Goal: Information Seeking & Learning: Find specific fact

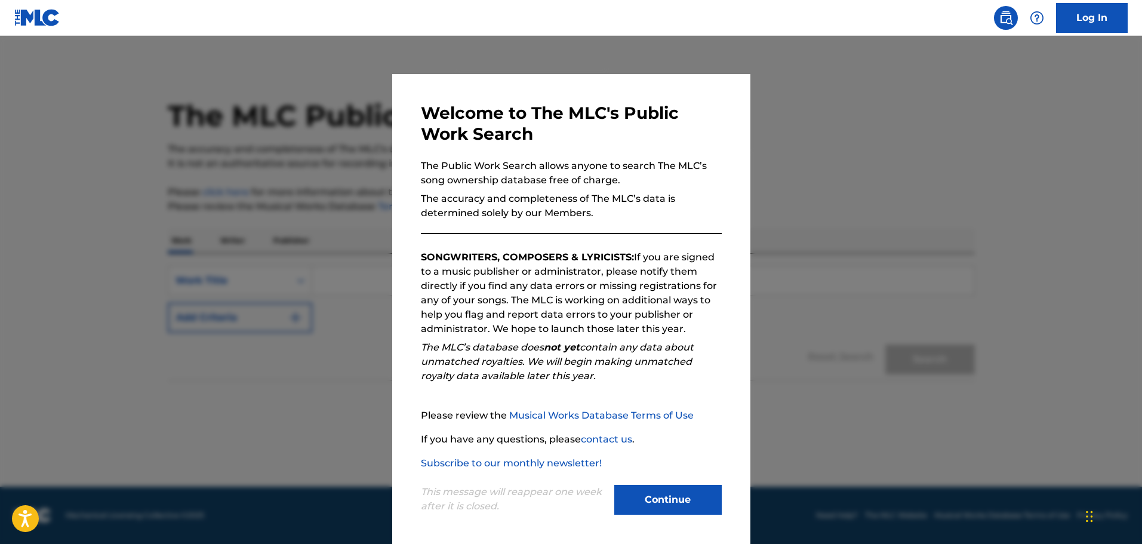
click at [679, 497] on button "Continue" at bounding box center [667, 500] width 107 height 30
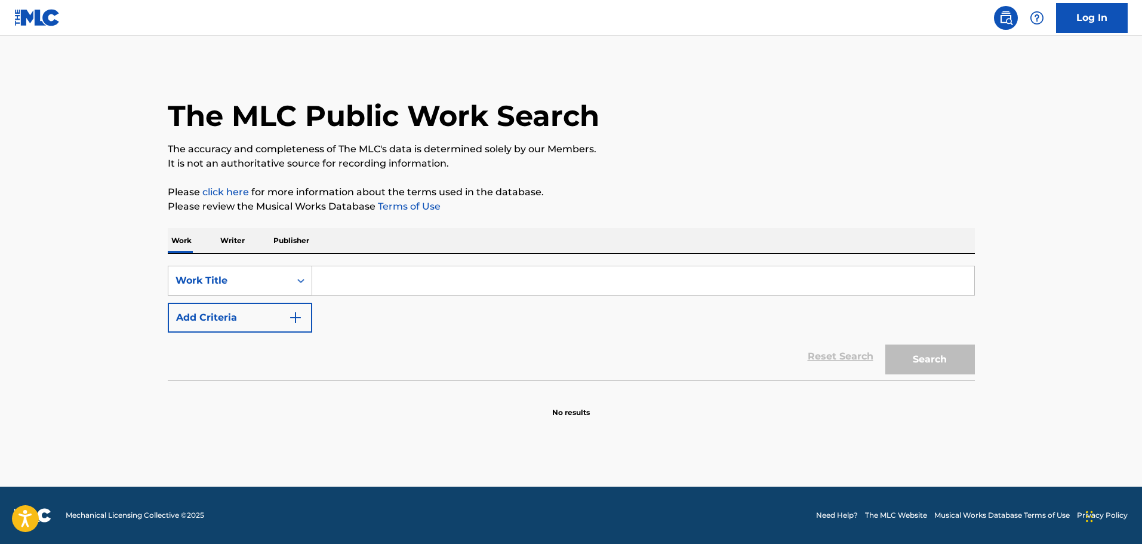
click at [294, 284] on div "Search Form" at bounding box center [300, 280] width 21 height 21
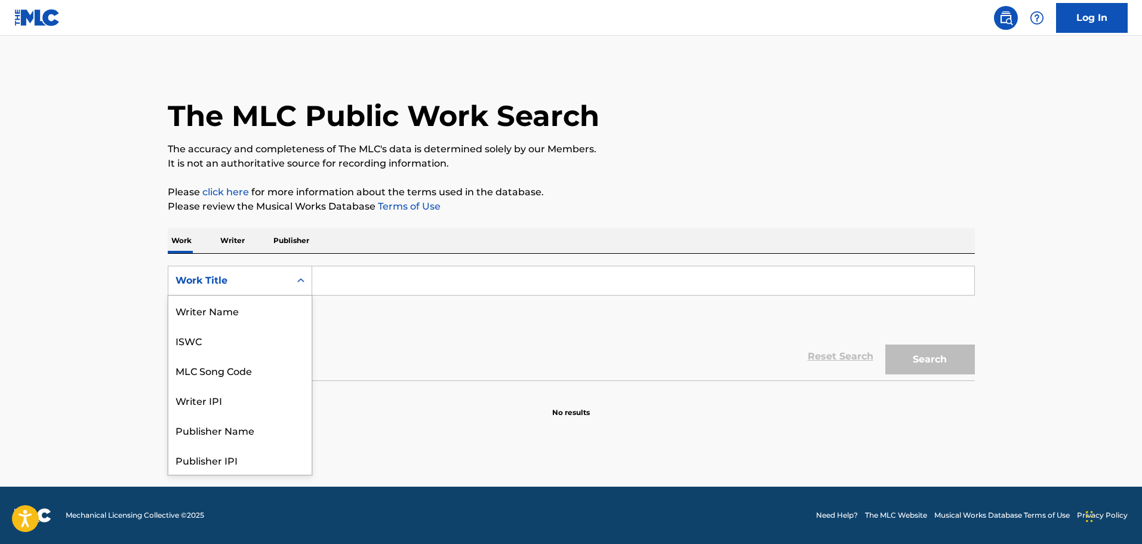
scroll to position [60, 0]
click at [370, 285] on input "Search Form" at bounding box center [643, 280] width 662 height 29
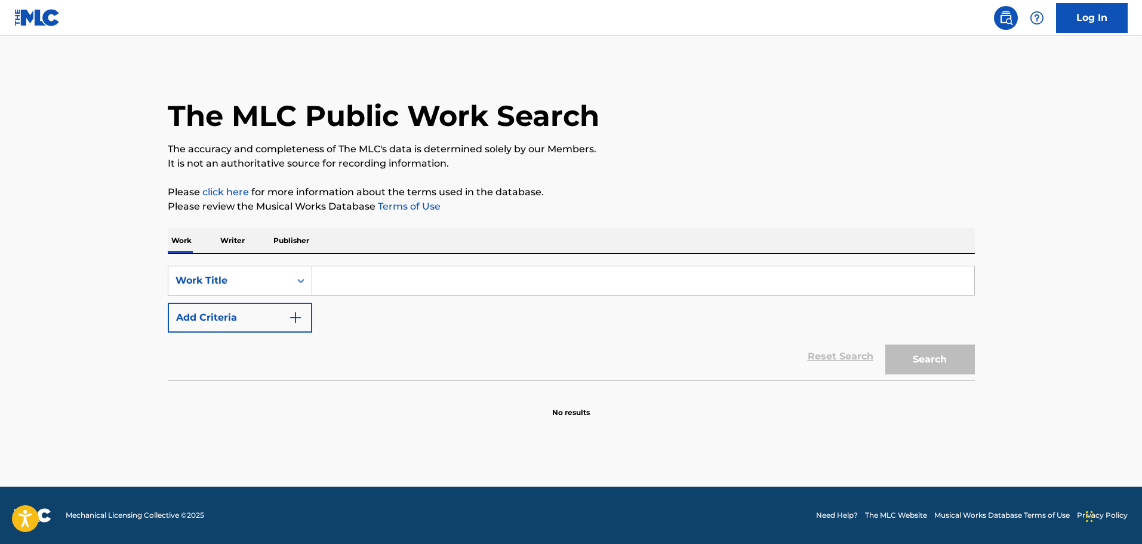
paste input "VOLSTEAD BAR"
drag, startPoint x: 345, startPoint y: 276, endPoint x: 356, endPoint y: 295, distance: 22.0
click at [259, 285] on div "SearchWithCriteriad53e4b63-63ef-44f3-9735-680248bd640a Work Title VOLSTEAD BAR" at bounding box center [571, 281] width 807 height 30
click at [912, 357] on button "Search" at bounding box center [930, 360] width 90 height 30
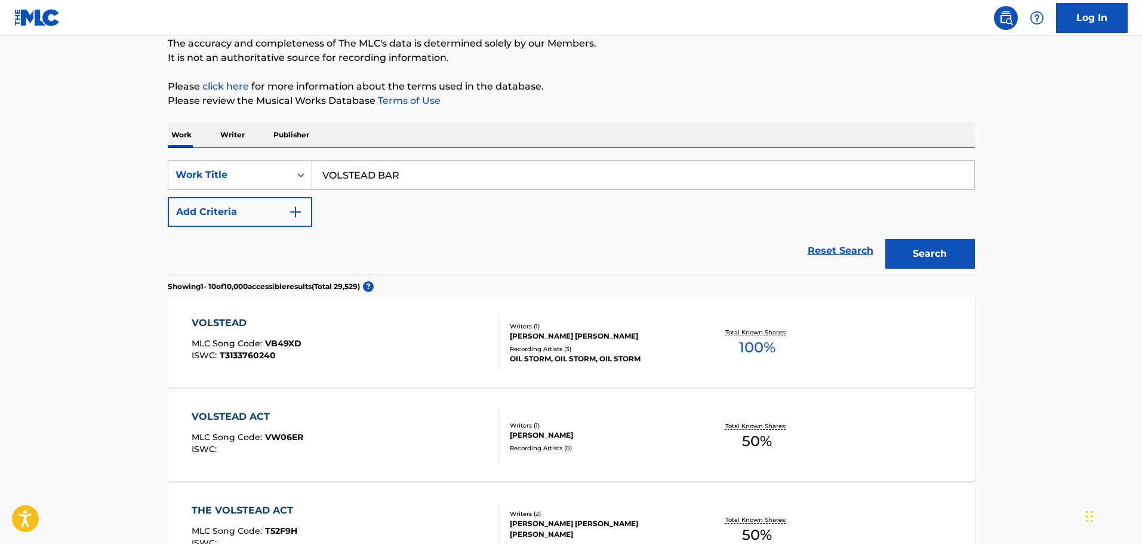
scroll to position [0, 0]
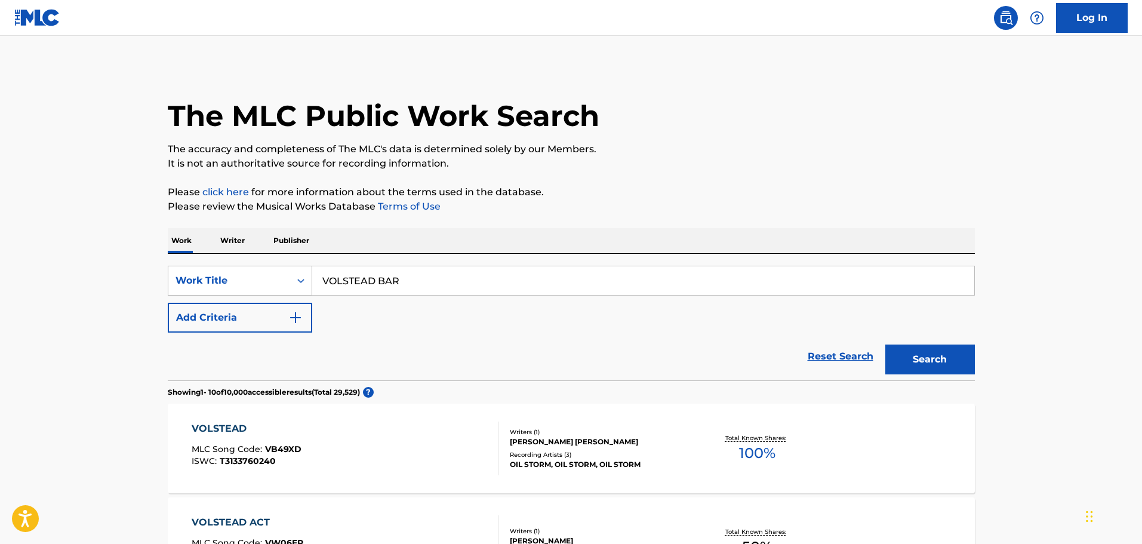
drag, startPoint x: 223, startPoint y: 282, endPoint x: 205, endPoint y: 287, distance: 18.5
click at [204, 287] on div "SearchWithCriteriad53e4b63-63ef-44f3-9735-680248bd640a Work Title VOLSTEAD BAR" at bounding box center [571, 281] width 807 height 30
paste input "DAISIES"
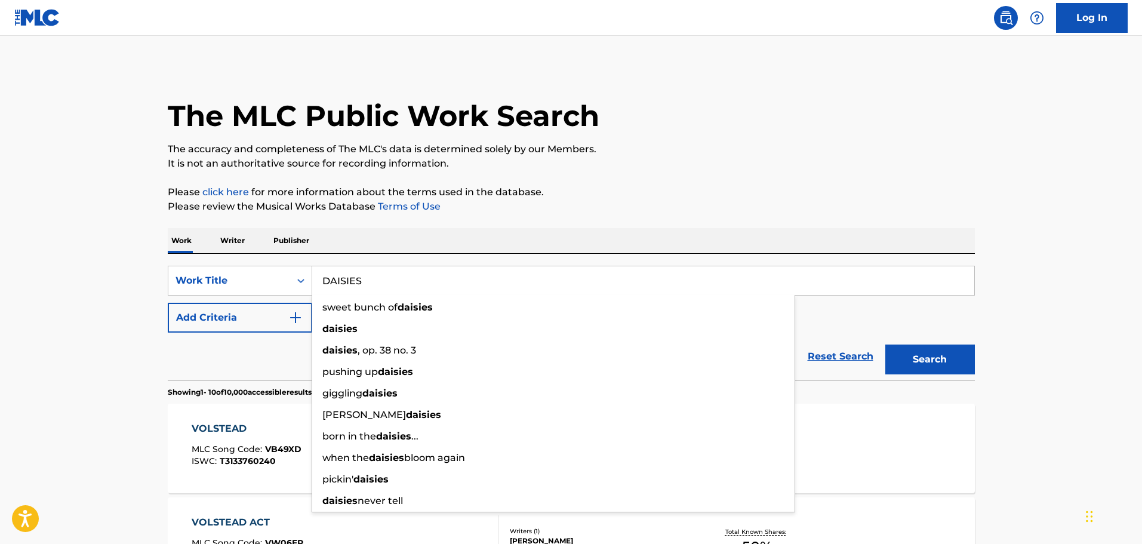
type input "DAISIES"
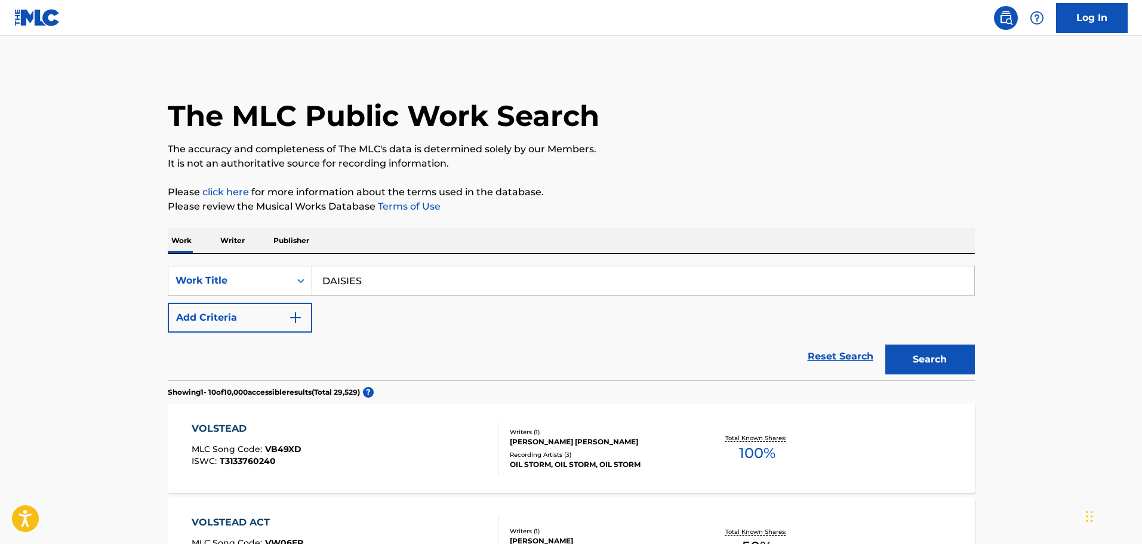
click at [210, 349] on div "Reset Search Search" at bounding box center [571, 357] width 807 height 48
click at [309, 316] on button "Add Criteria" at bounding box center [240, 318] width 144 height 30
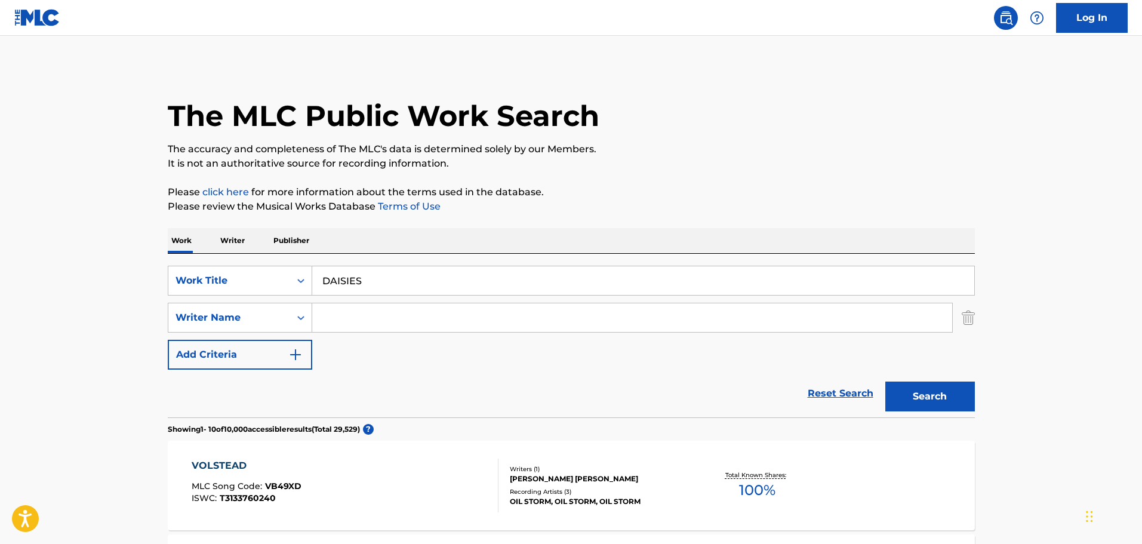
click at [348, 318] on input "Search Form" at bounding box center [632, 317] width 640 height 29
paste input "[PERSON_NAME]"
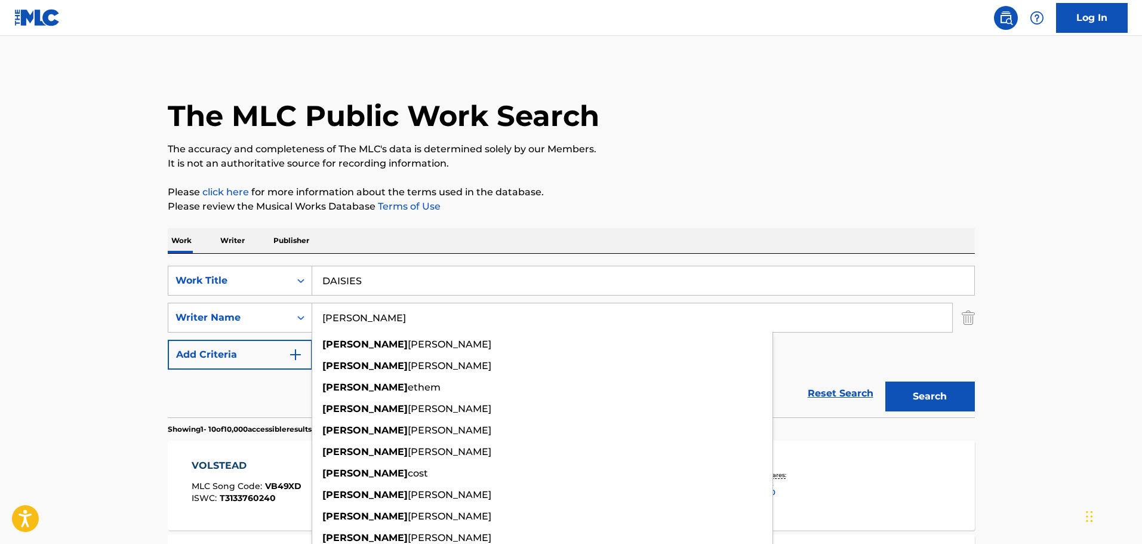
paste input "[PERSON_NAME]"
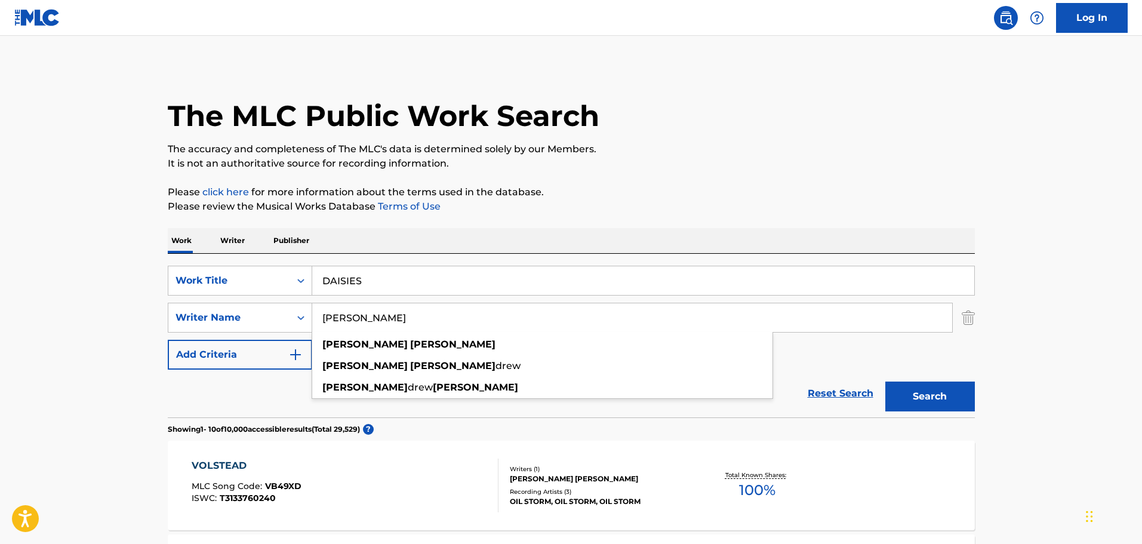
type input "[PERSON_NAME]"
click at [762, 416] on div "Reset Search Search" at bounding box center [571, 394] width 807 height 48
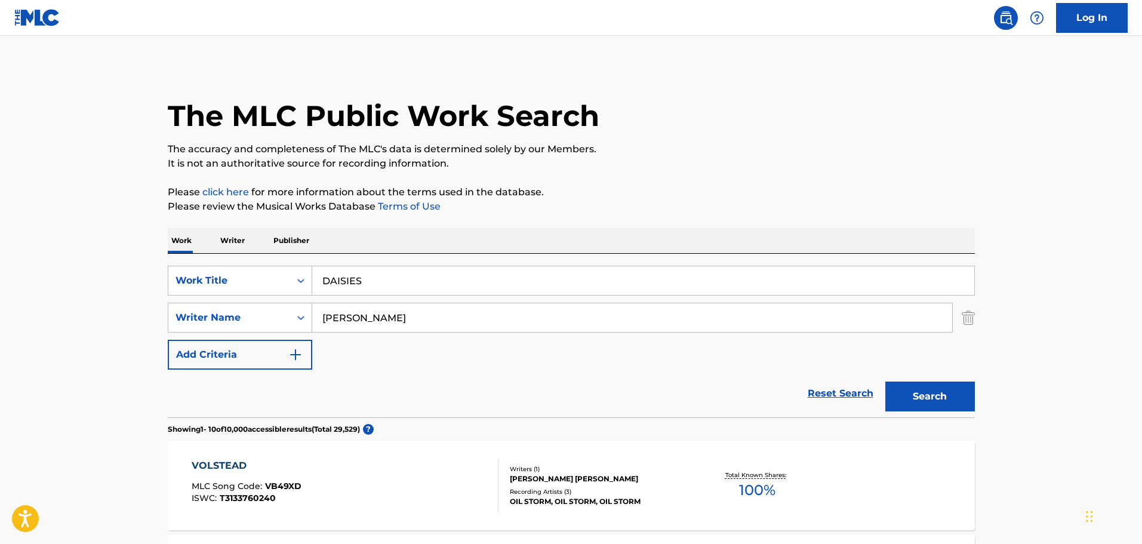
click at [918, 389] on button "Search" at bounding box center [930, 397] width 90 height 30
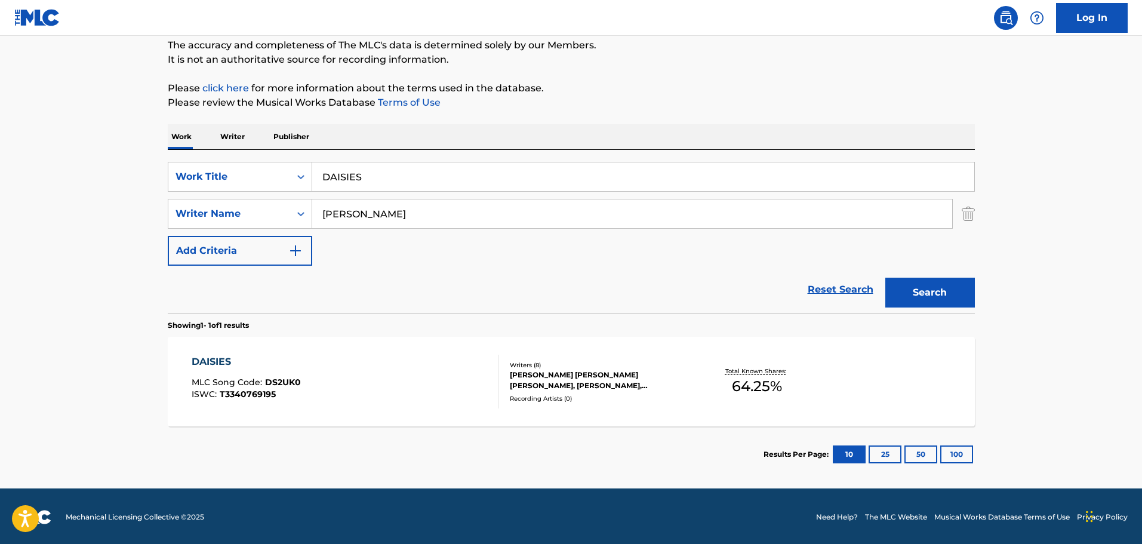
scroll to position [106, 0]
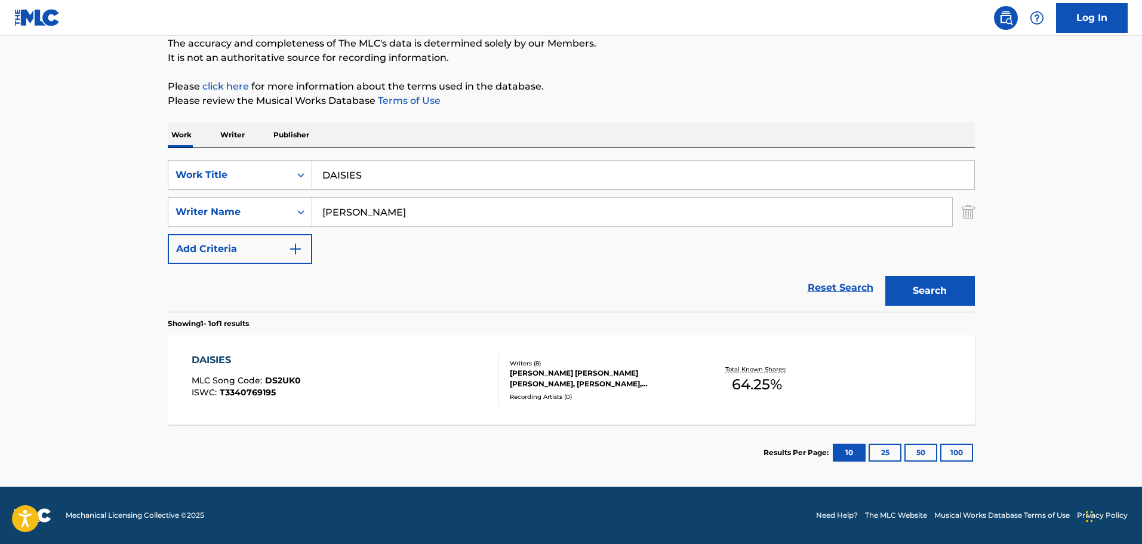
click at [541, 368] on div "[PERSON_NAME] [PERSON_NAME] [PERSON_NAME], [PERSON_NAME], [PERSON_NAME], [PERSO…" at bounding box center [600, 378] width 180 height 21
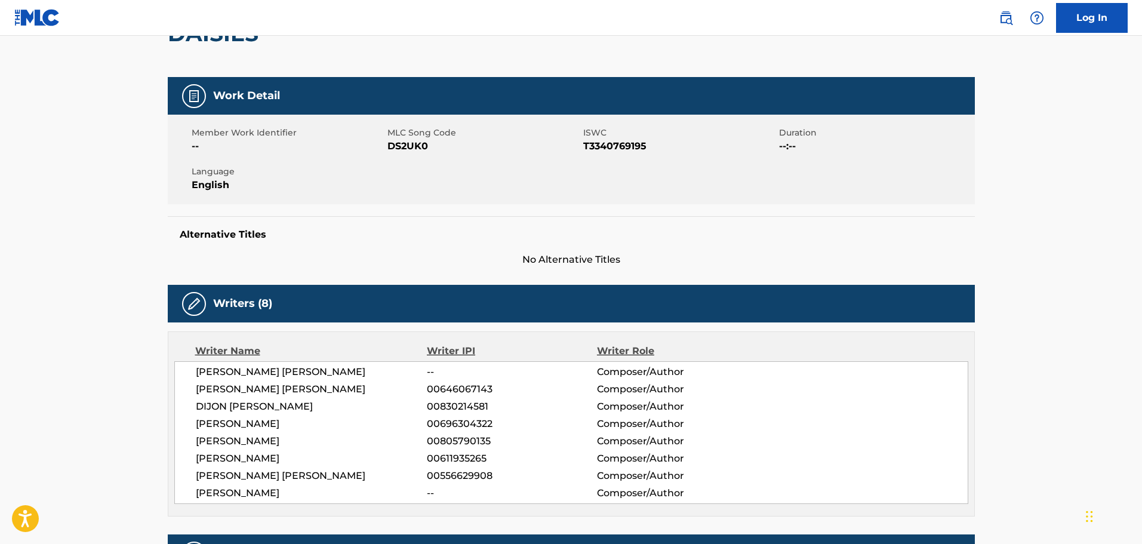
scroll to position [119, 0]
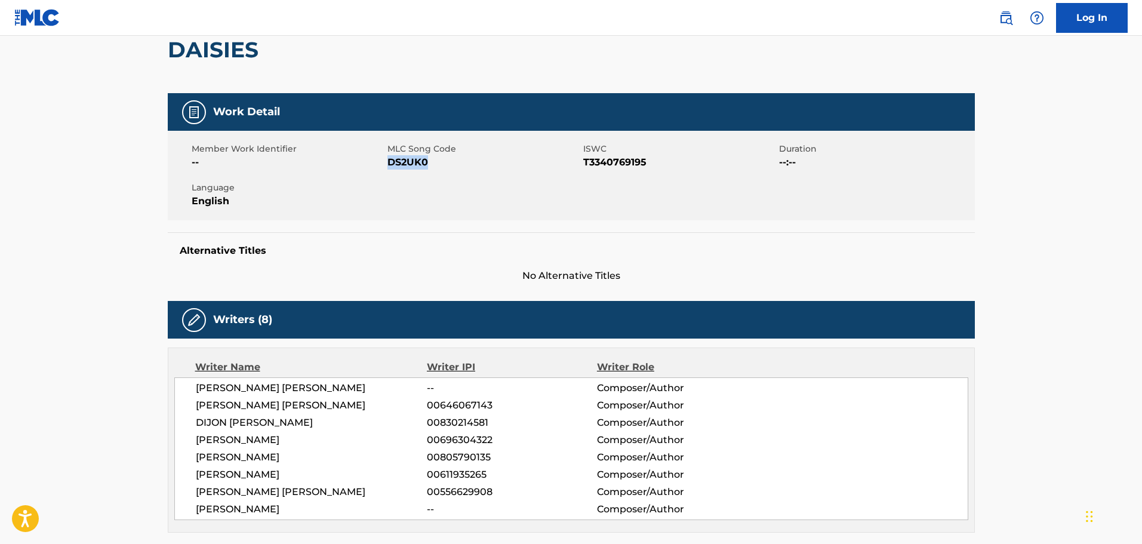
drag, startPoint x: 388, startPoint y: 160, endPoint x: 429, endPoint y: 155, distance: 40.9
click at [429, 155] on span "DS2UK0" at bounding box center [484, 162] width 193 height 14
copy span "DS2UK0"
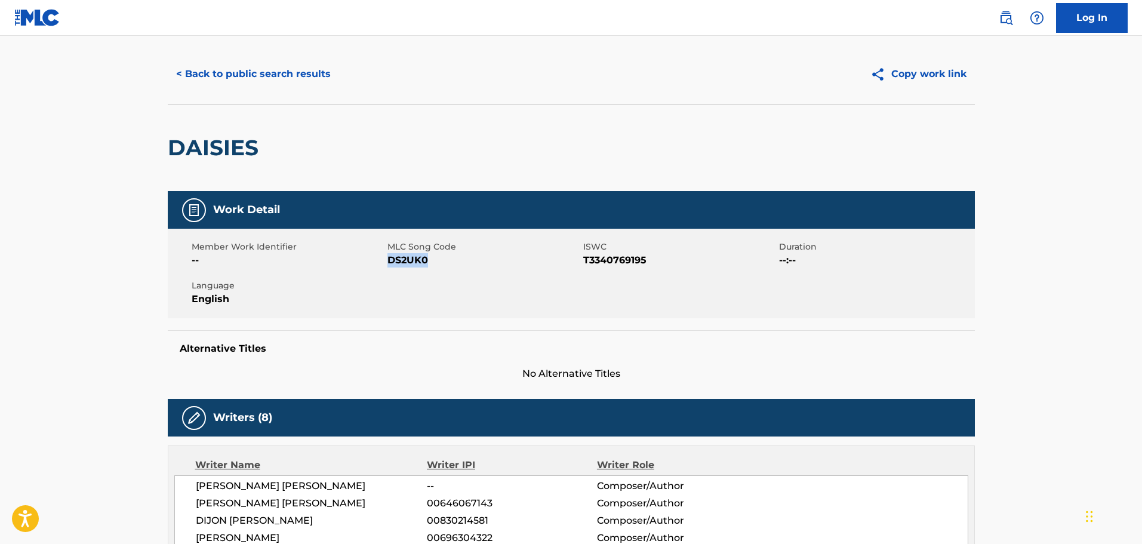
scroll to position [0, 0]
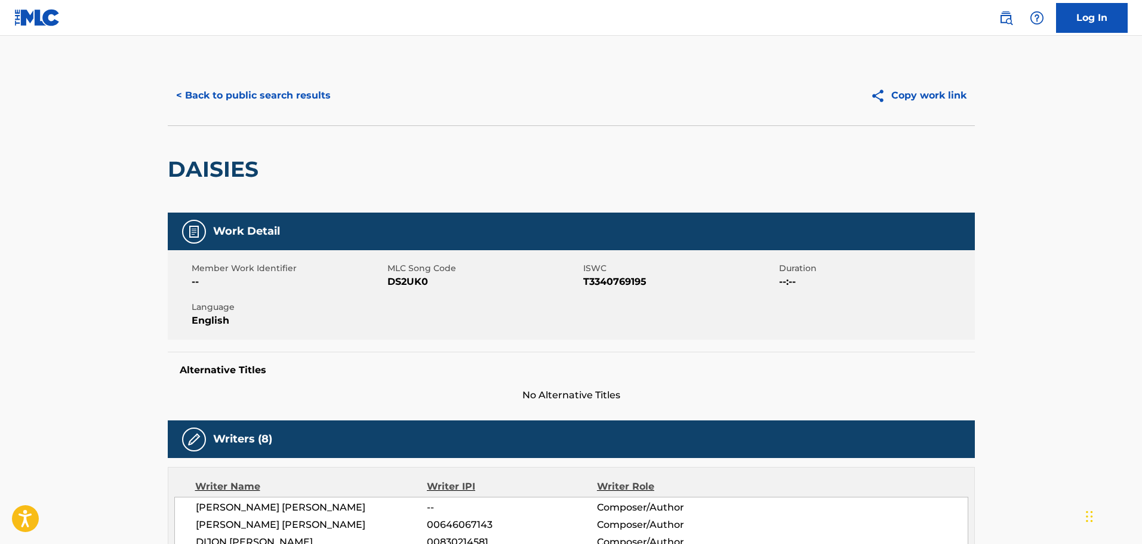
scroll to position [38, 0]
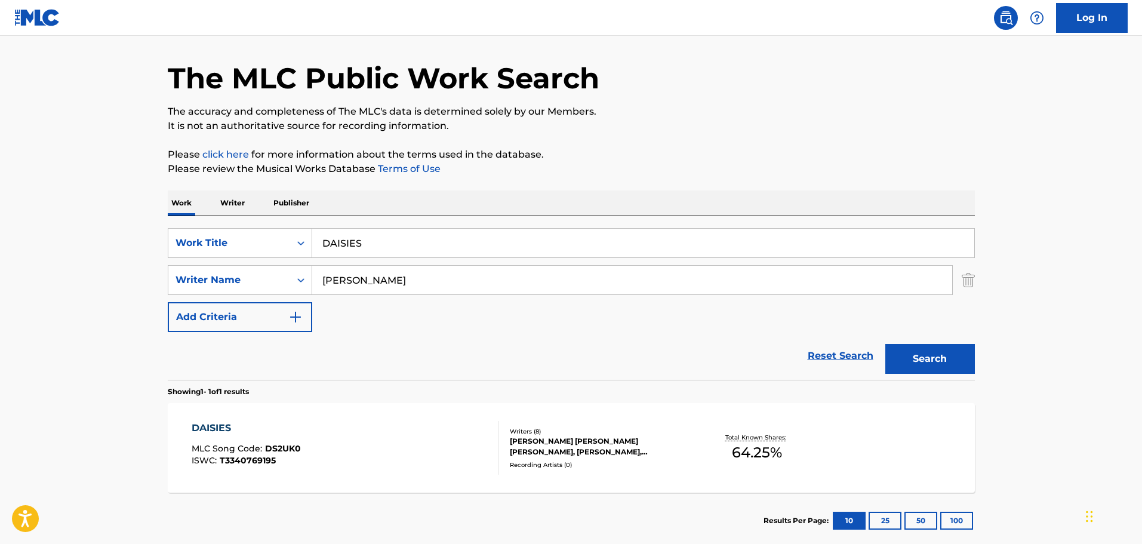
drag, startPoint x: 382, startPoint y: 240, endPoint x: 162, endPoint y: 244, distance: 219.8
click at [162, 244] on div "The MLC Public Work Search The accuracy and completeness of The MLC's data is d…" at bounding box center [571, 288] width 836 height 521
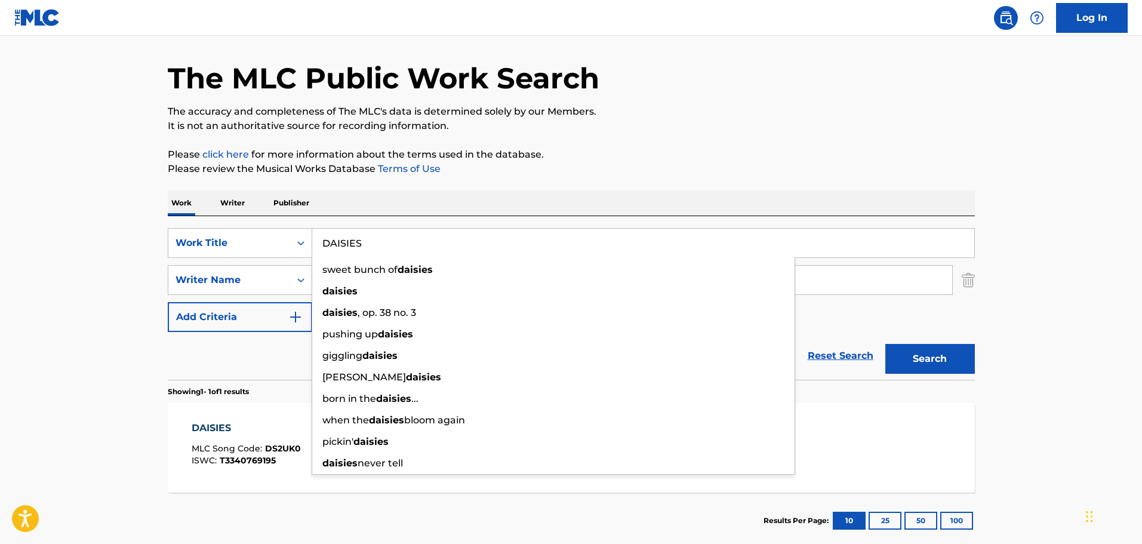
paste input "JUMP"
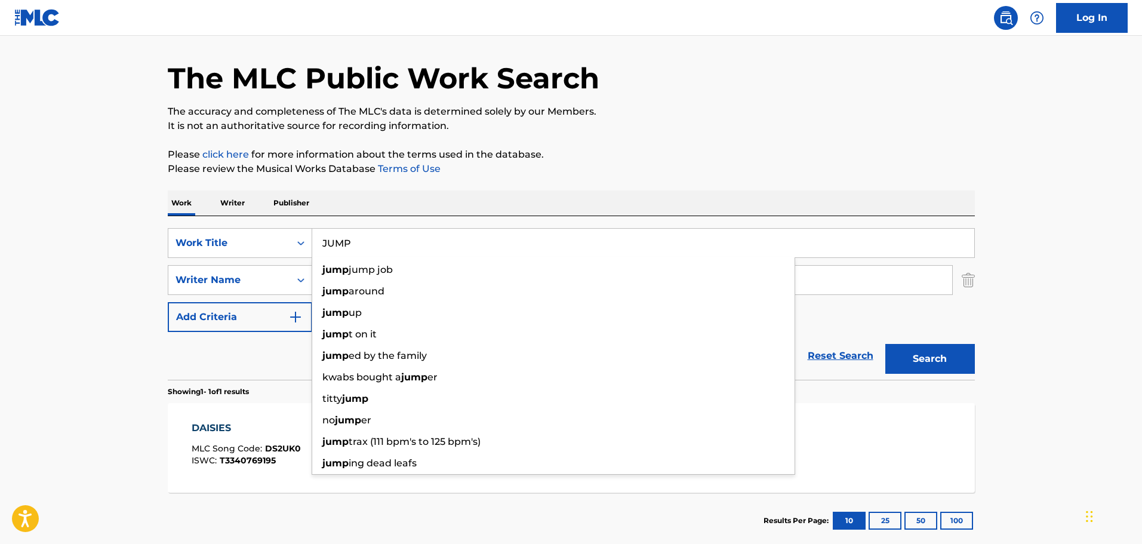
type input "JUMP"
click at [91, 340] on main "The MLC Public Work Search The accuracy and completeness of The MLC's data is d…" at bounding box center [571, 276] width 1142 height 556
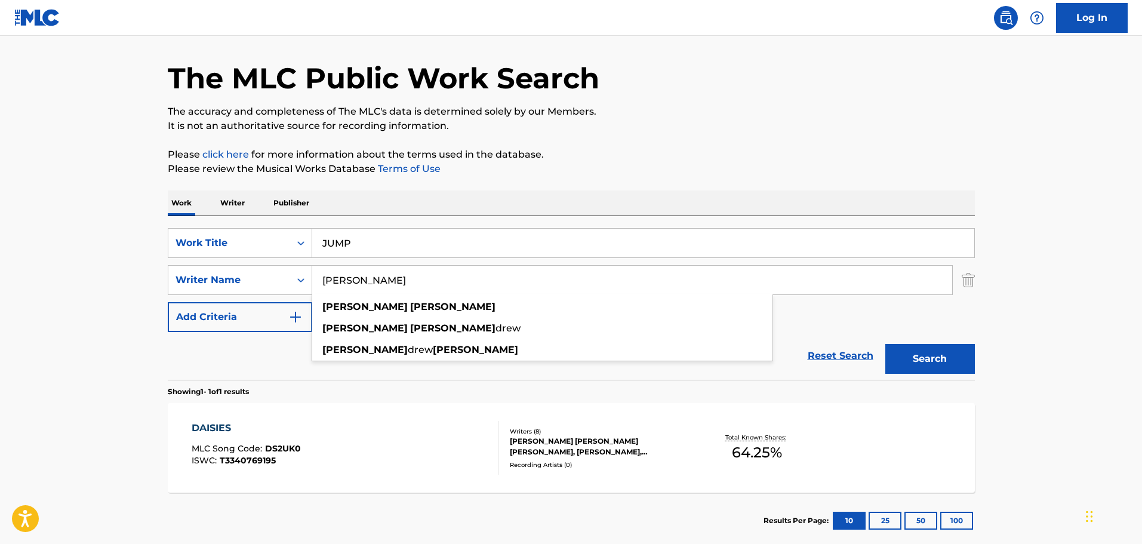
drag, startPoint x: 425, startPoint y: 279, endPoint x: 110, endPoint y: 303, distance: 316.2
click at [110, 303] on main "The MLC Public Work Search The accuracy and completeness of The MLC's data is d…" at bounding box center [571, 276] width 1142 height 556
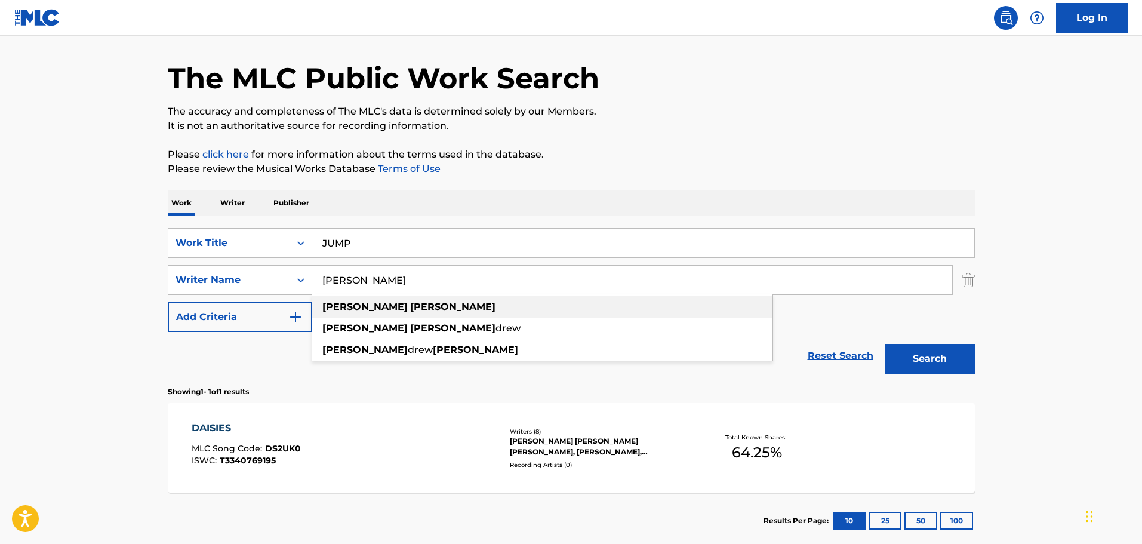
paste input "[PERSON_NAME]"
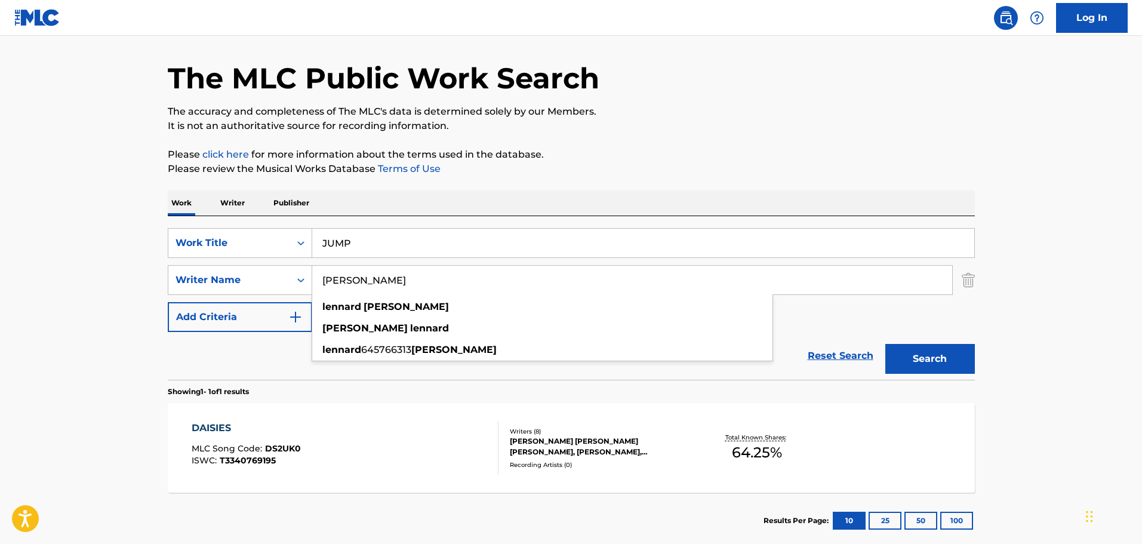
type input "[PERSON_NAME]"
click at [918, 352] on button "Search" at bounding box center [930, 359] width 90 height 30
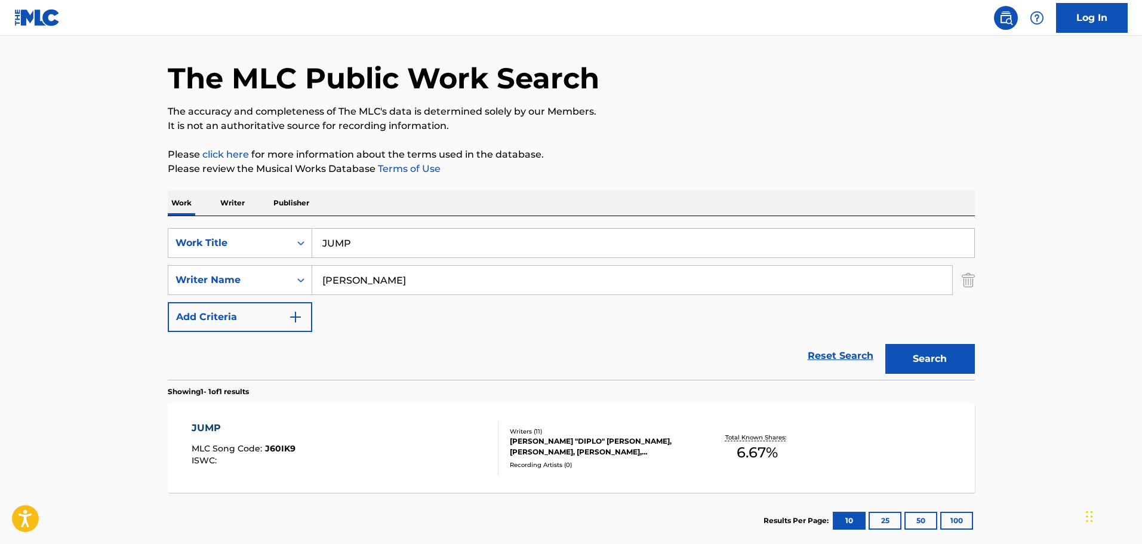
click at [614, 449] on div "[PERSON_NAME] "DIPLO" [PERSON_NAME], [PERSON_NAME], [PERSON_NAME], [PERSON_NAME…" at bounding box center [600, 446] width 180 height 21
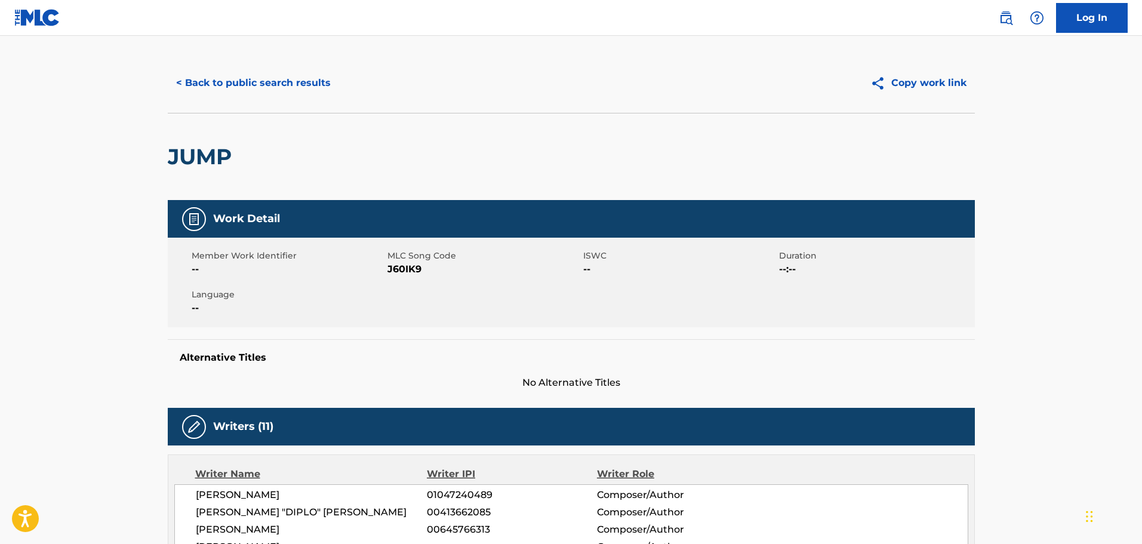
scroll to position [299, 0]
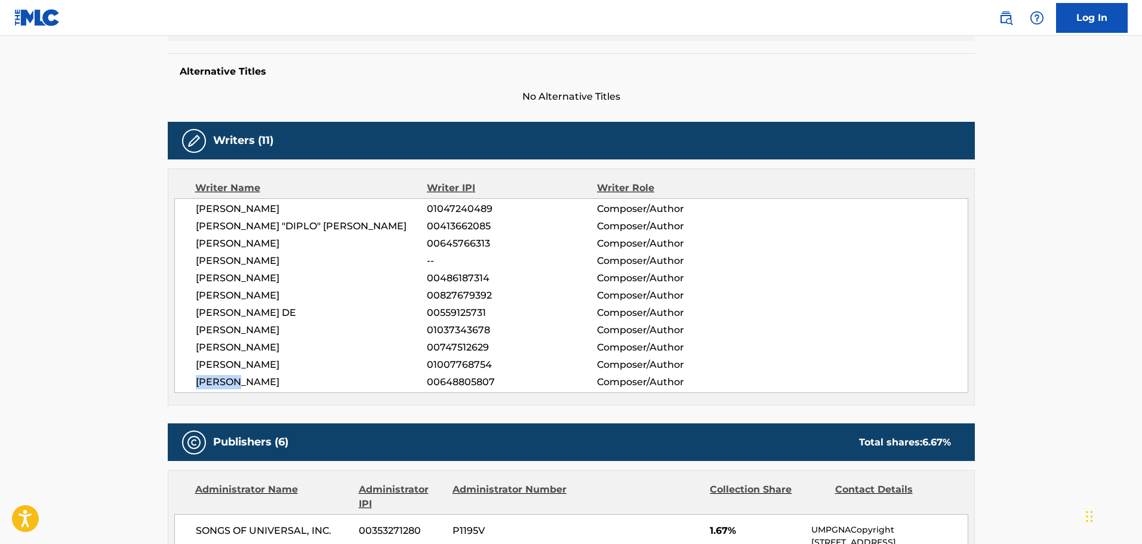
drag, startPoint x: 192, startPoint y: 382, endPoint x: 241, endPoint y: 386, distance: 49.1
click at [241, 386] on div "[PERSON_NAME] 01047240489 Composer/Author [PERSON_NAME] "DIPLO" [PERSON_NAME] 0…" at bounding box center [571, 295] width 794 height 195
copy span "MALACHI"
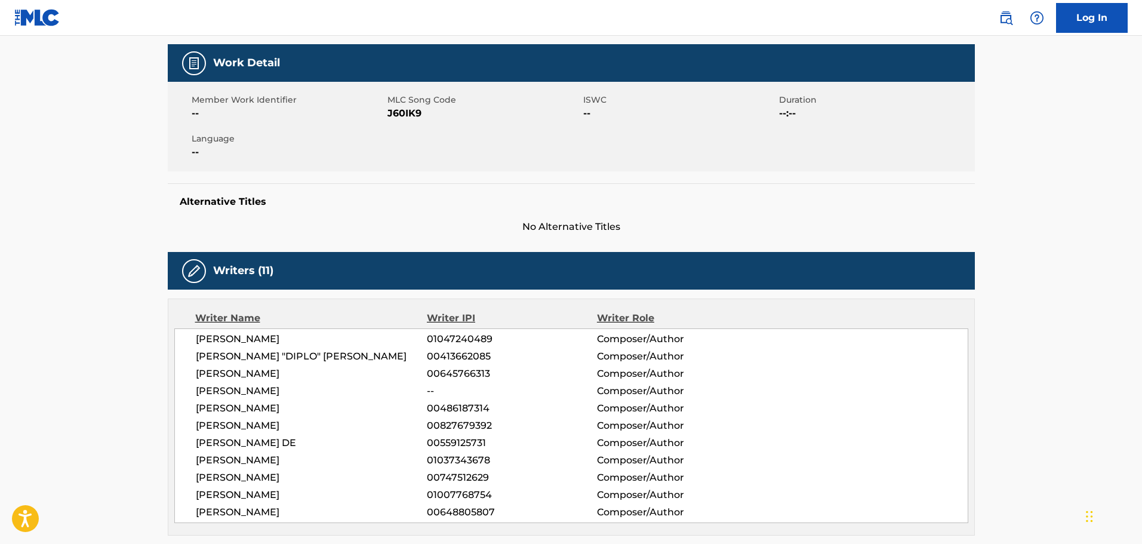
scroll to position [38, 0]
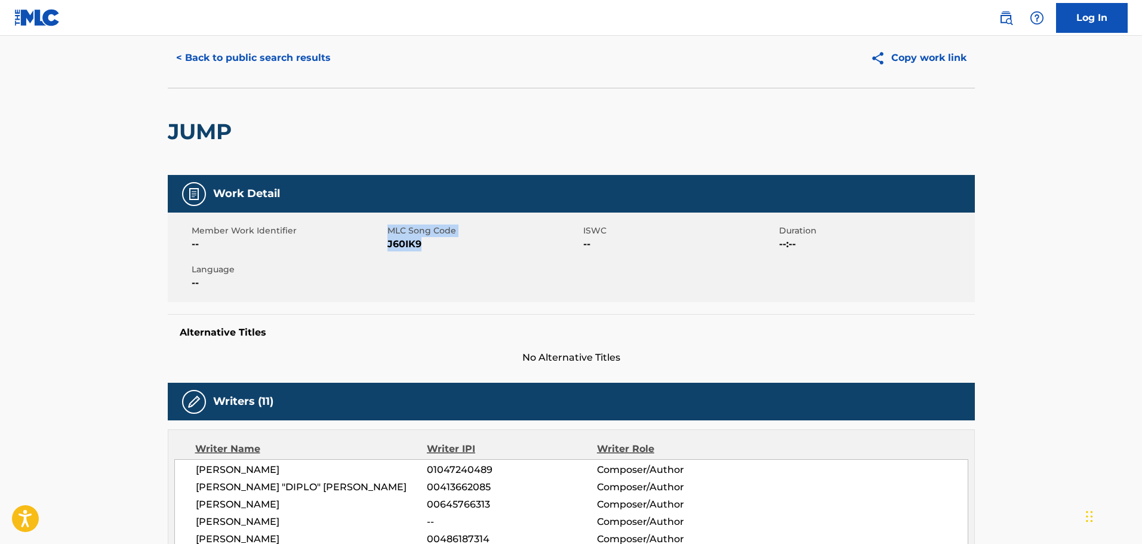
drag, startPoint x: 385, startPoint y: 243, endPoint x: 419, endPoint y: 247, distance: 34.9
click at [419, 247] on div "Member Work Identifier -- MLC Song Code J60IK9 ISWC -- Duration --:-- Language …" at bounding box center [571, 258] width 807 height 90
click at [422, 247] on span "J60IK9" at bounding box center [484, 244] width 193 height 14
drag, startPoint x: 420, startPoint y: 242, endPoint x: 388, endPoint y: 243, distance: 31.7
click at [388, 243] on span "J60IK9" at bounding box center [484, 244] width 193 height 14
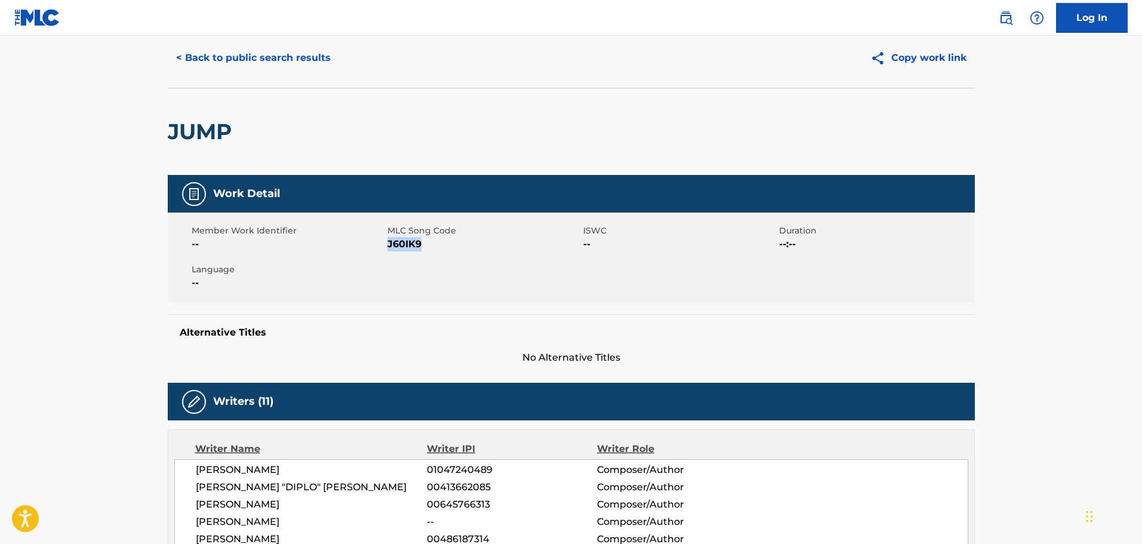
copy span "J60IK9"
